Goal: Check status: Check status

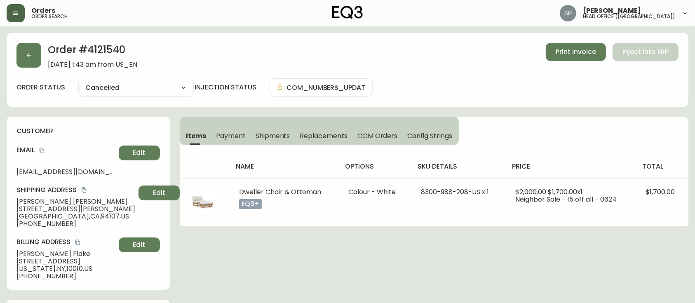
click at [24, 11] on button "button" at bounding box center [16, 13] width 18 height 18
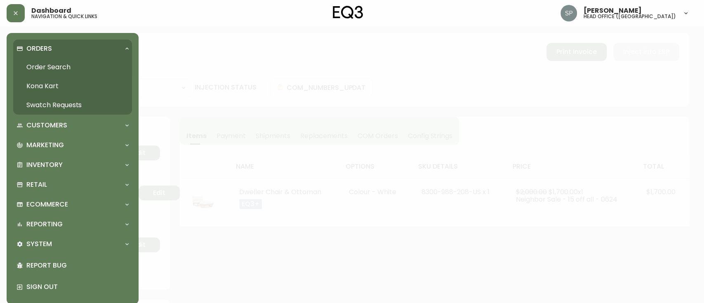
drag, startPoint x: 50, startPoint y: 62, endPoint x: 70, endPoint y: 75, distance: 24.0
click at [51, 62] on link "Order Search" at bounding box center [72, 67] width 119 height 19
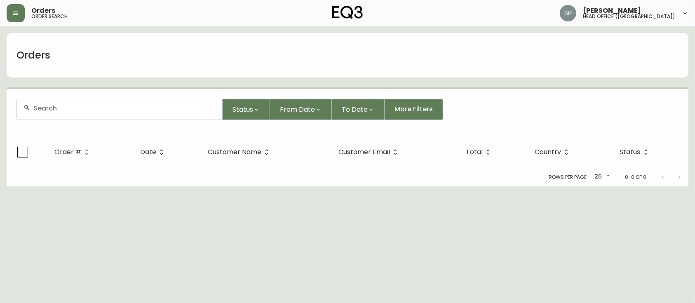
click at [108, 110] on input "text" at bounding box center [124, 108] width 182 height 8
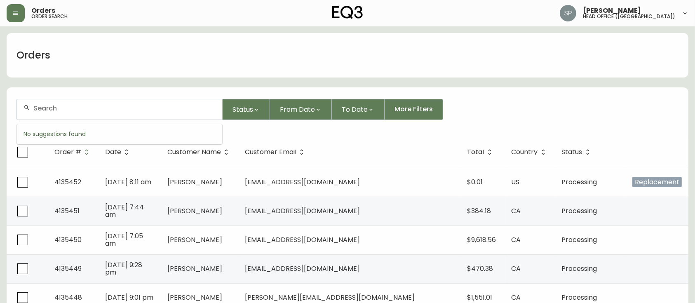
paste input "4060997"
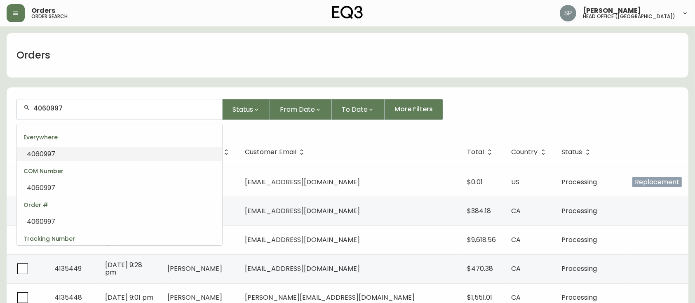
click at [69, 153] on li "4060997" at bounding box center [119, 154] width 205 height 14
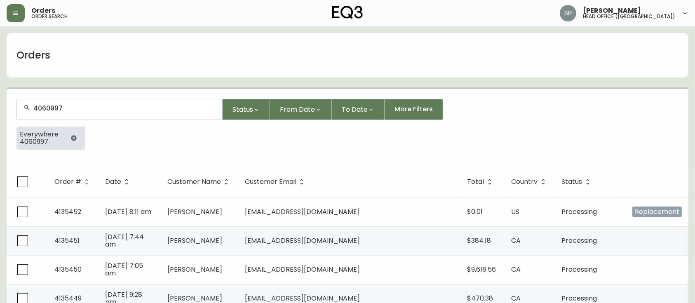
type input "4060997"
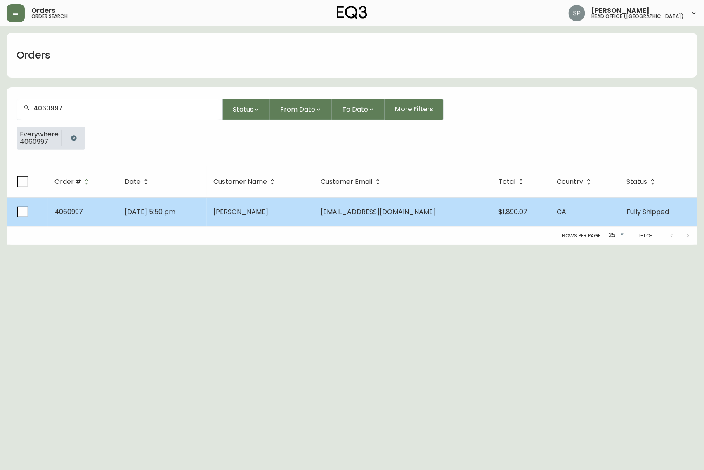
click at [207, 198] on td "[DATE] 5:50 pm" at bounding box center [162, 212] width 89 height 29
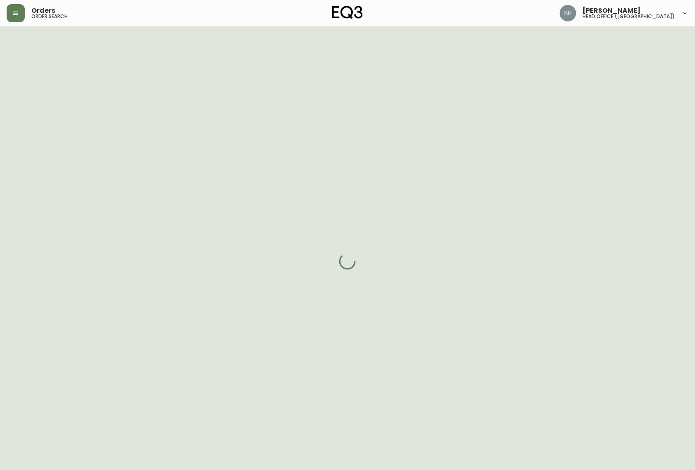
select select "FULLY_SHIPPED"
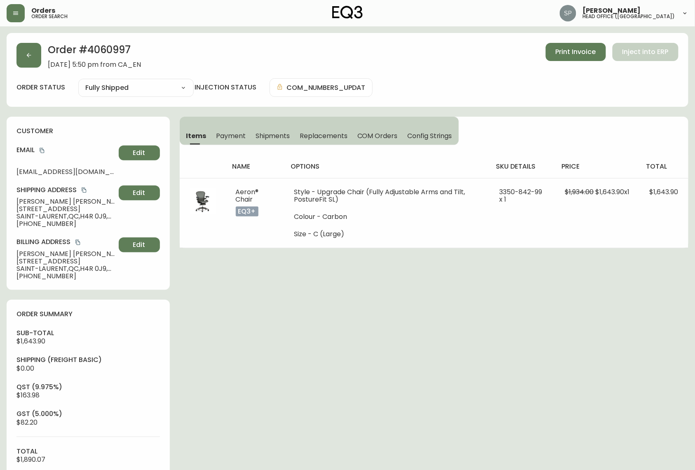
click at [104, 49] on h2 "Order # 4060997" at bounding box center [94, 52] width 93 height 18
copy h2 "4060997"
click at [83, 190] on icon "copy" at bounding box center [84, 190] width 6 height 6
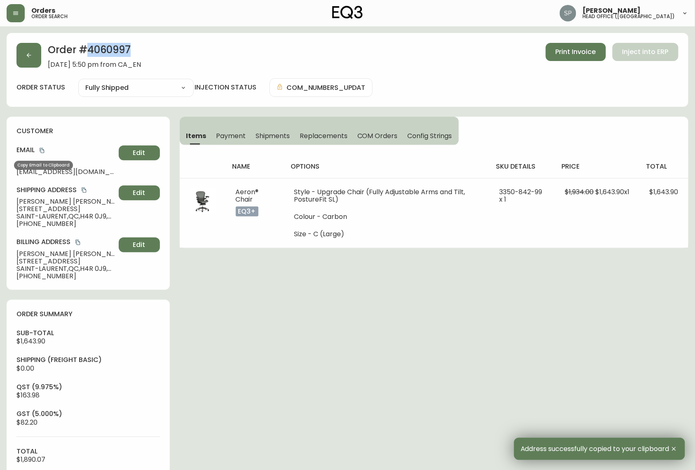
click at [43, 148] on icon "copy" at bounding box center [42, 151] width 6 height 6
click at [31, 54] on icon "button" at bounding box center [29, 55] width 7 height 7
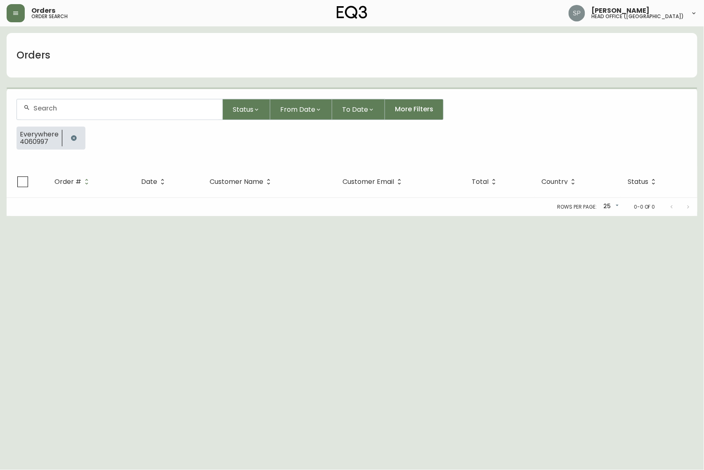
click at [103, 108] on input "text" at bounding box center [124, 108] width 182 height 8
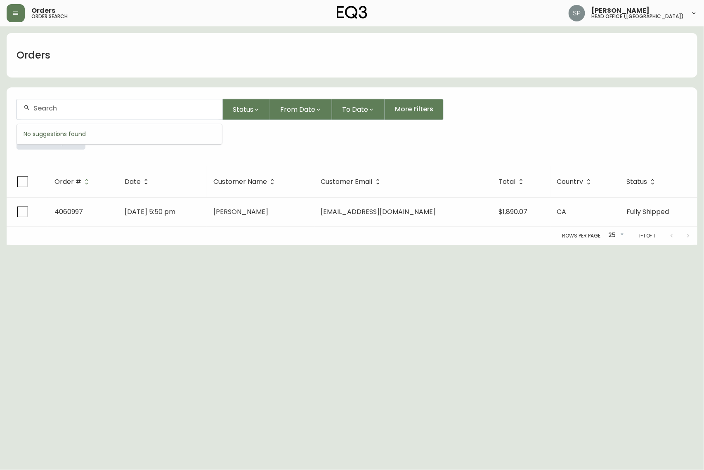
paste input "4134386"
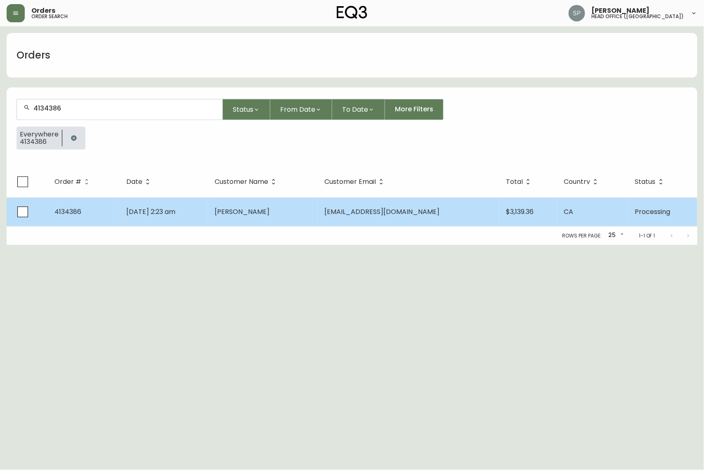
type input "4134386"
click at [283, 226] on td "[PERSON_NAME]" at bounding box center [263, 212] width 110 height 29
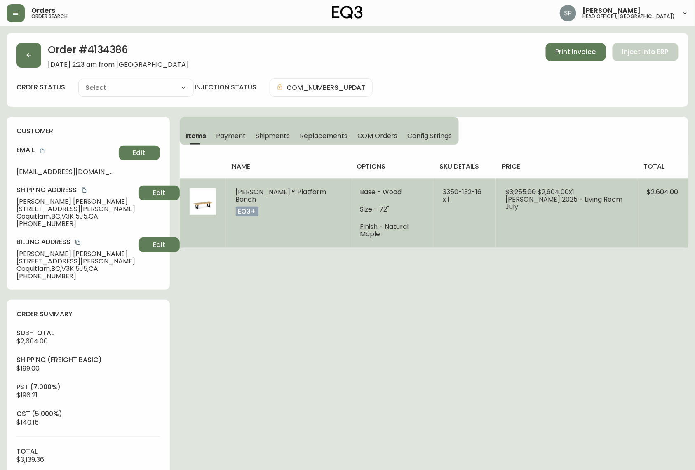
type input "Processing"
select select "PROCESSING"
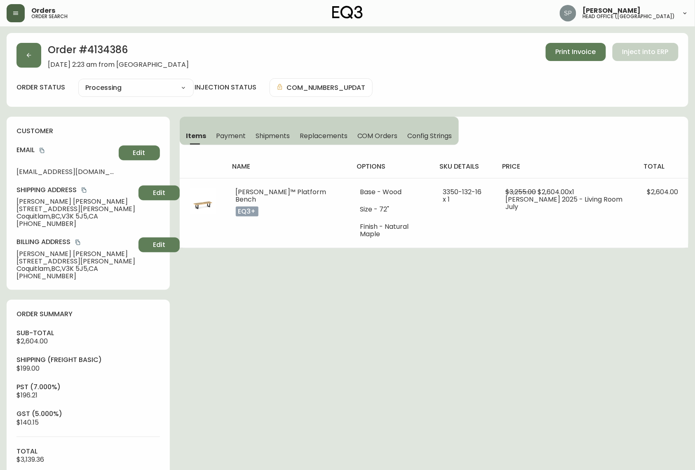
click at [14, 12] on icon "button" at bounding box center [15, 13] width 5 height 3
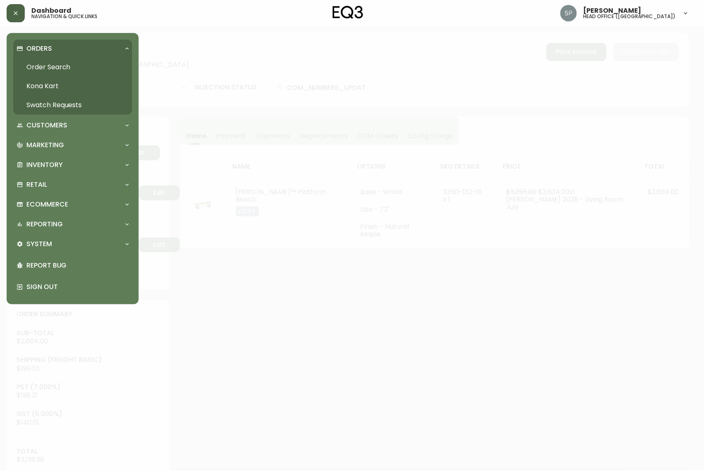
drag, startPoint x: 50, startPoint y: 68, endPoint x: 57, endPoint y: 70, distance: 7.2
click at [50, 68] on link "Order Search" at bounding box center [72, 67] width 119 height 19
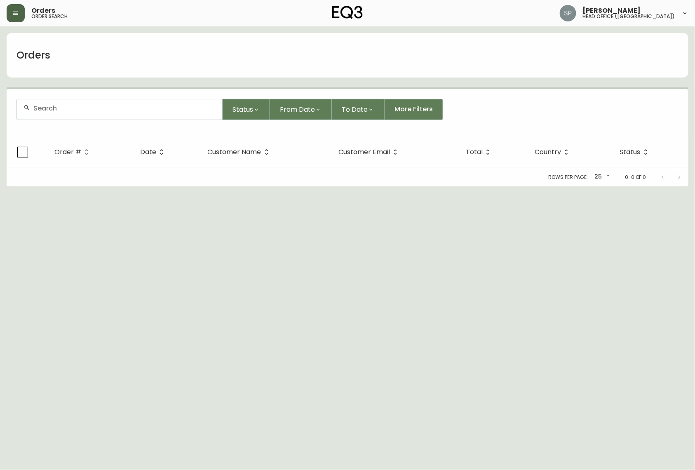
click at [78, 111] on input "text" at bounding box center [124, 108] width 182 height 8
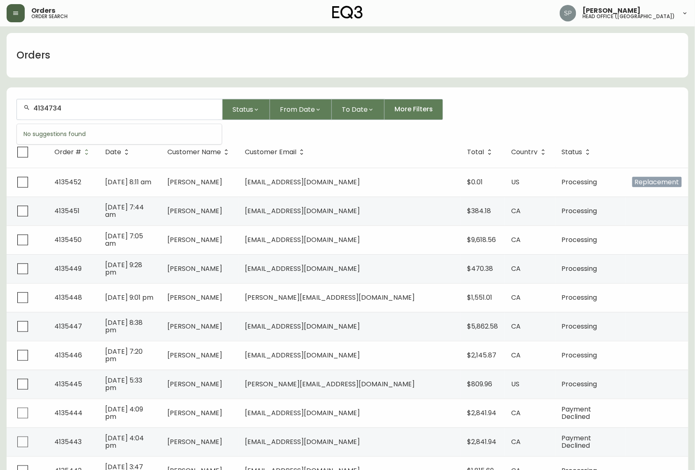
type input "4134734"
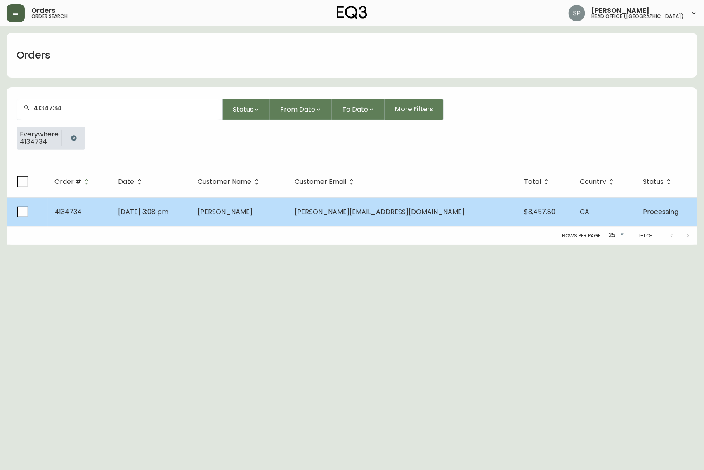
click at [191, 218] on td "[DATE] 3:08 pm" at bounding box center [151, 212] width 80 height 29
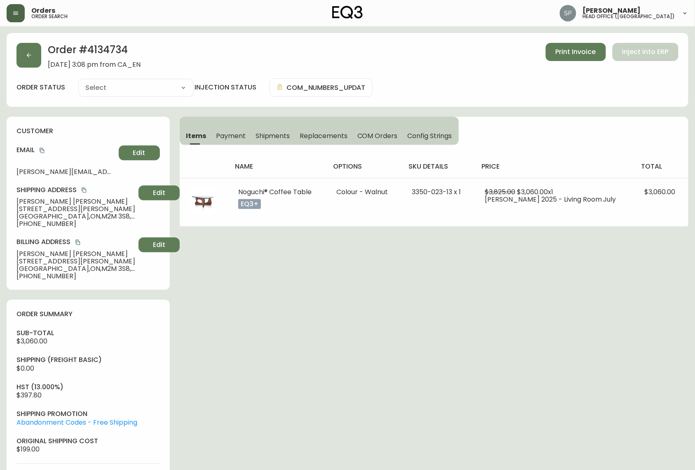
type input "Processing"
select select "PROCESSING"
click at [28, 51] on button "button" at bounding box center [28, 55] width 25 height 25
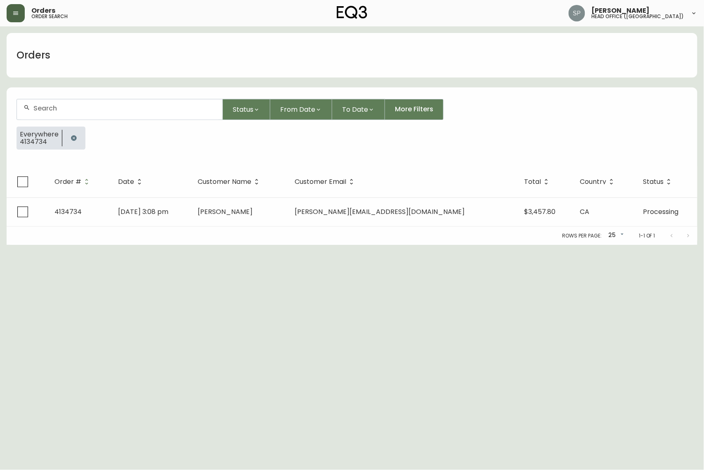
click at [87, 109] on input "text" at bounding box center [124, 108] width 182 height 8
type input "4134371"
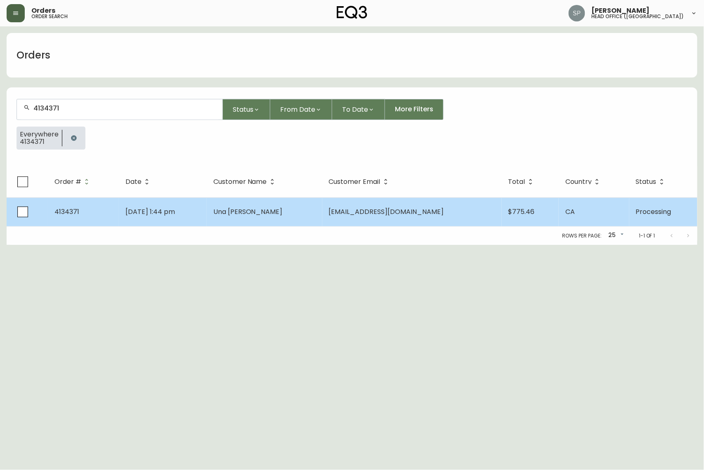
click at [175, 216] on span "[DATE] 1:44 pm" at bounding box center [149, 211] width 49 height 9
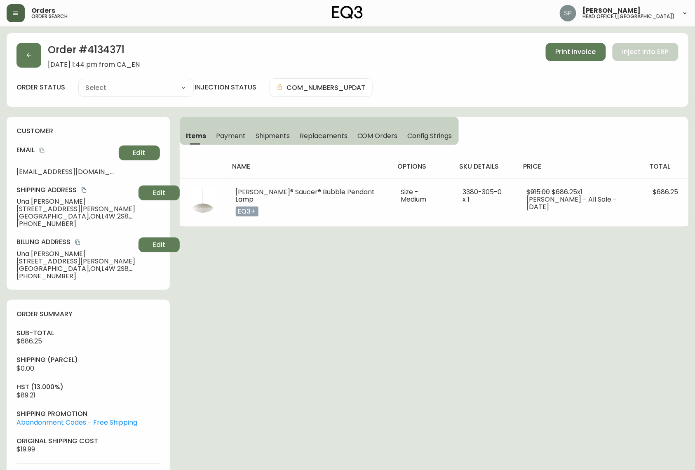
type input "Processing"
select select "PROCESSING"
